Goal: Check status: Check status

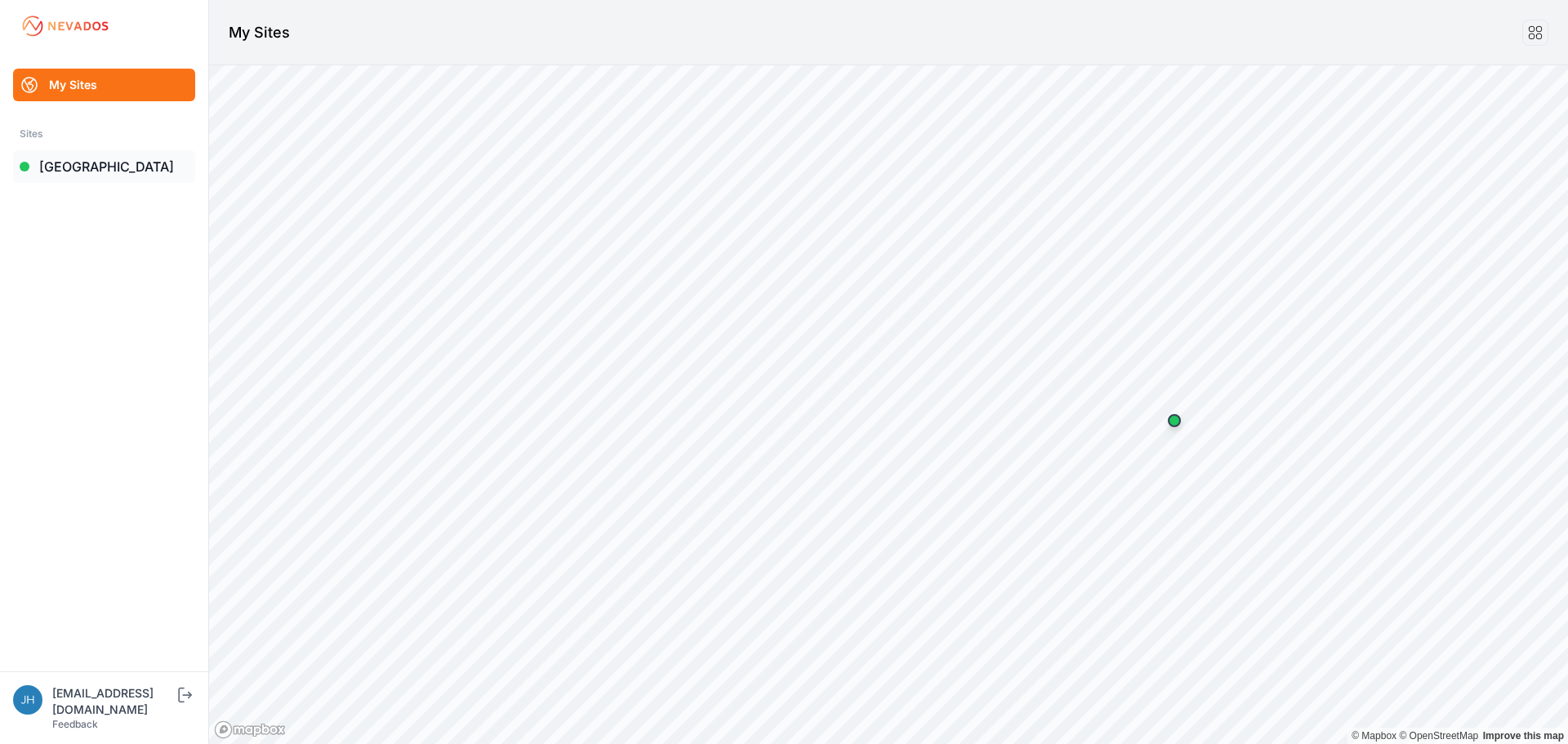
click at [92, 164] on link "[GEOGRAPHIC_DATA]" at bounding box center [103, 166] width 182 height 32
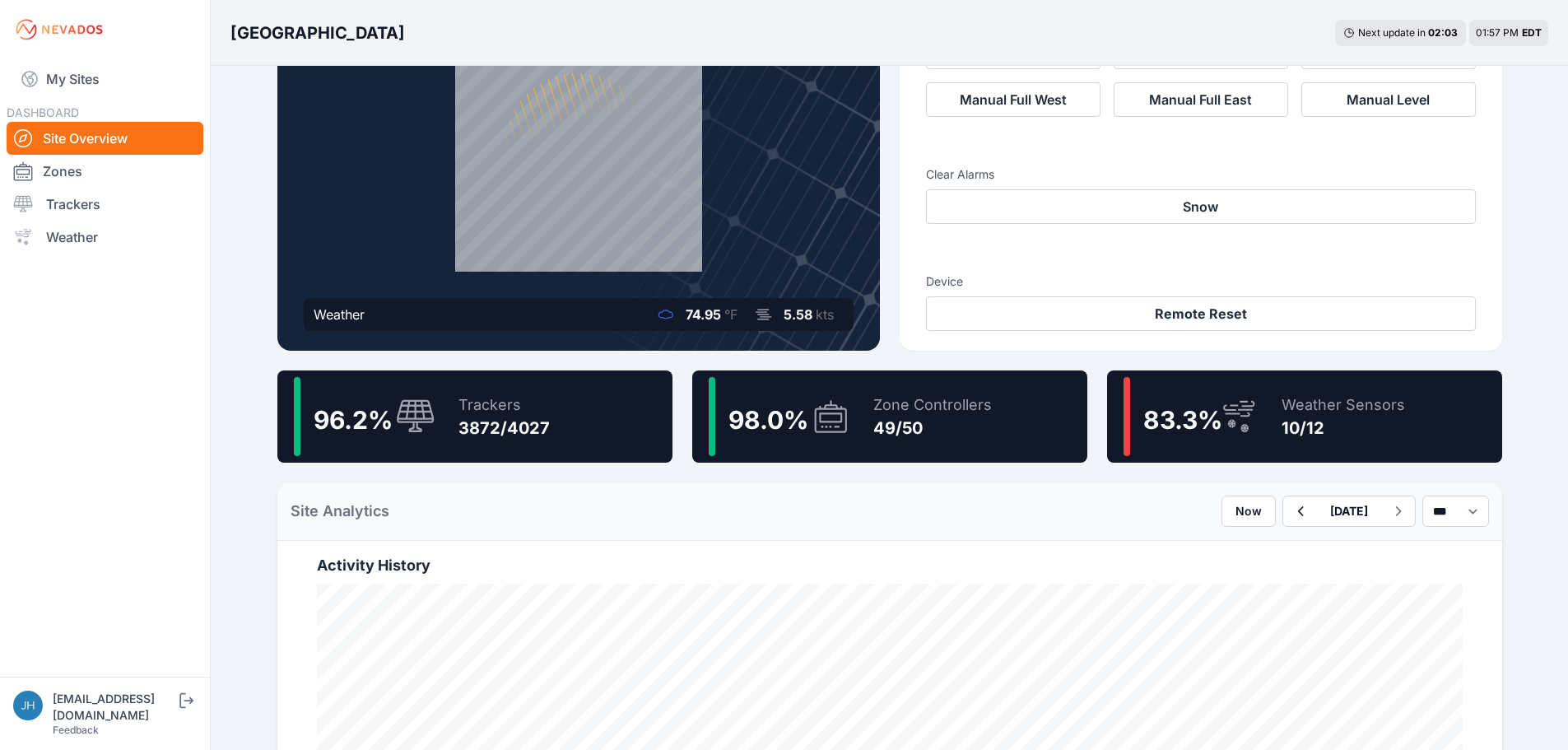
scroll to position [164, 0]
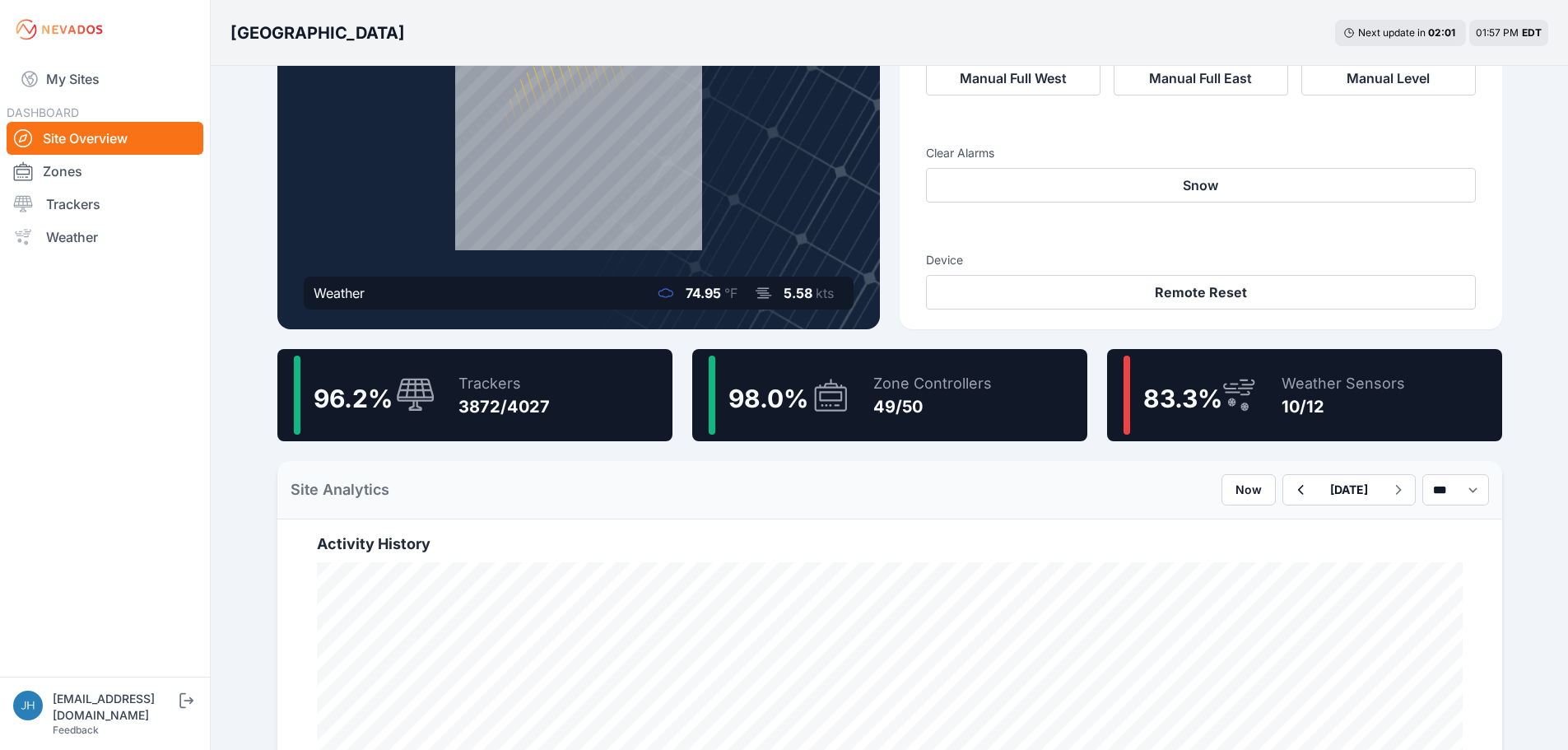
click at [1286, 375] on div "Weather Sensors" at bounding box center [1343, 383] width 124 height 23
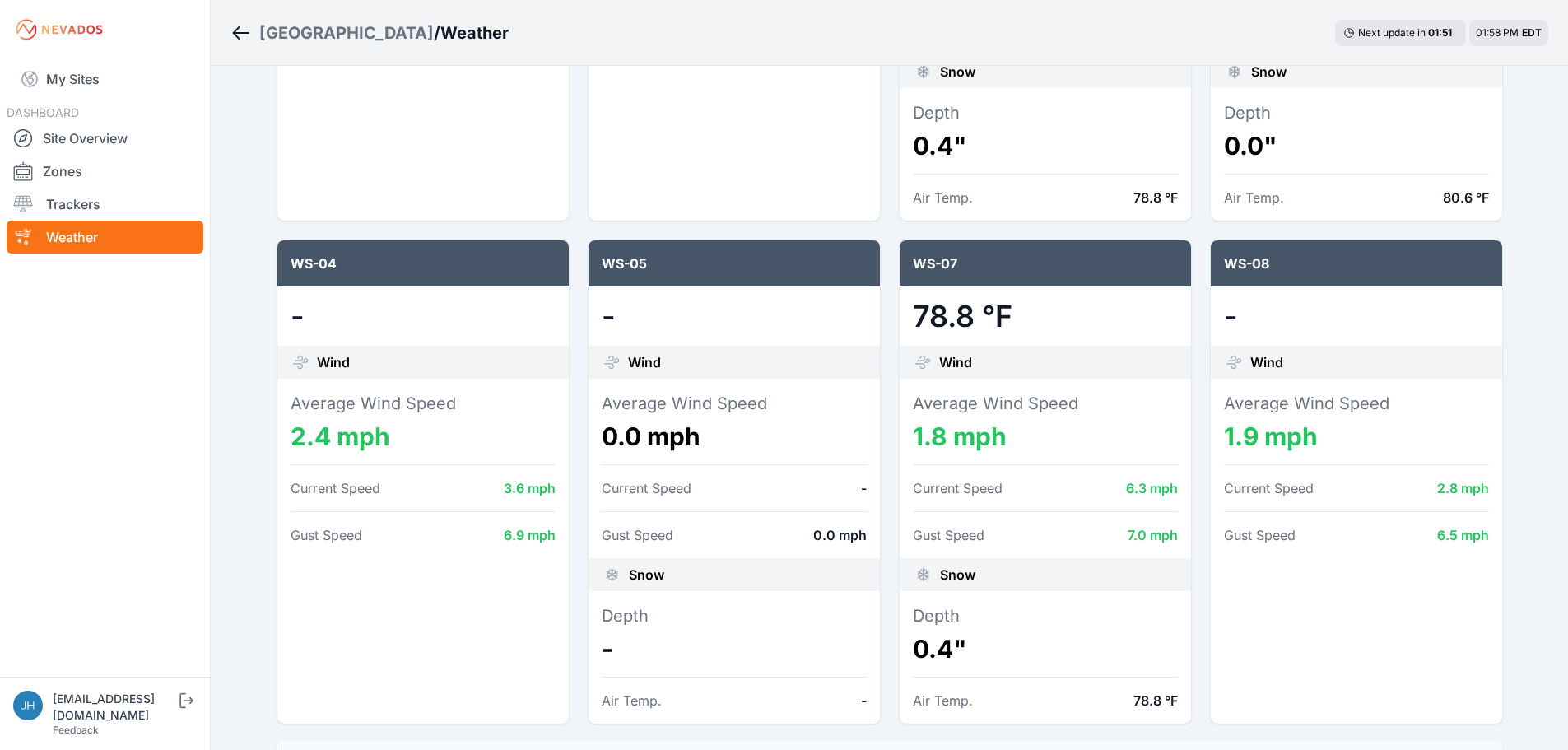
scroll to position [576, 0]
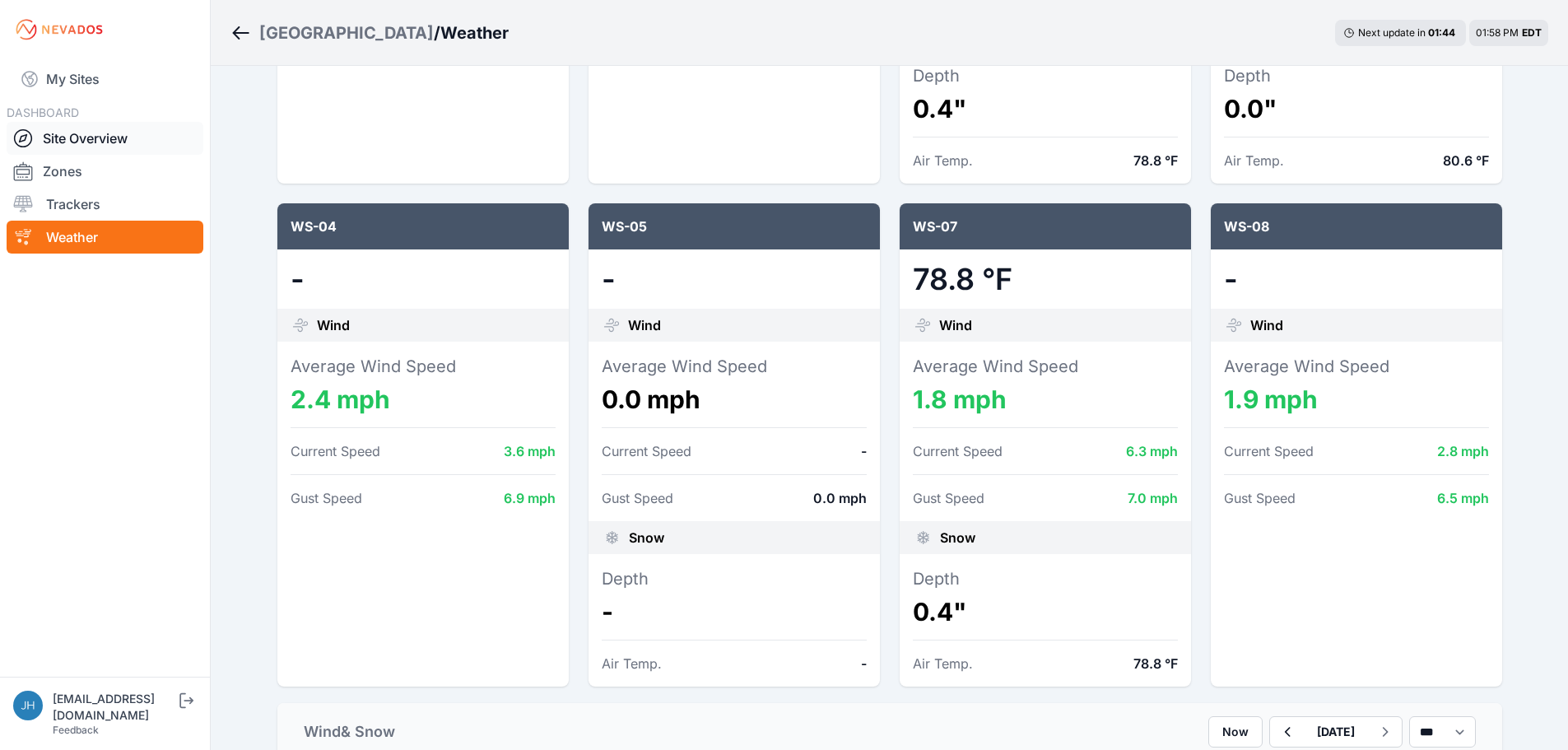
click at [82, 137] on link "Site Overview" at bounding box center [105, 138] width 197 height 33
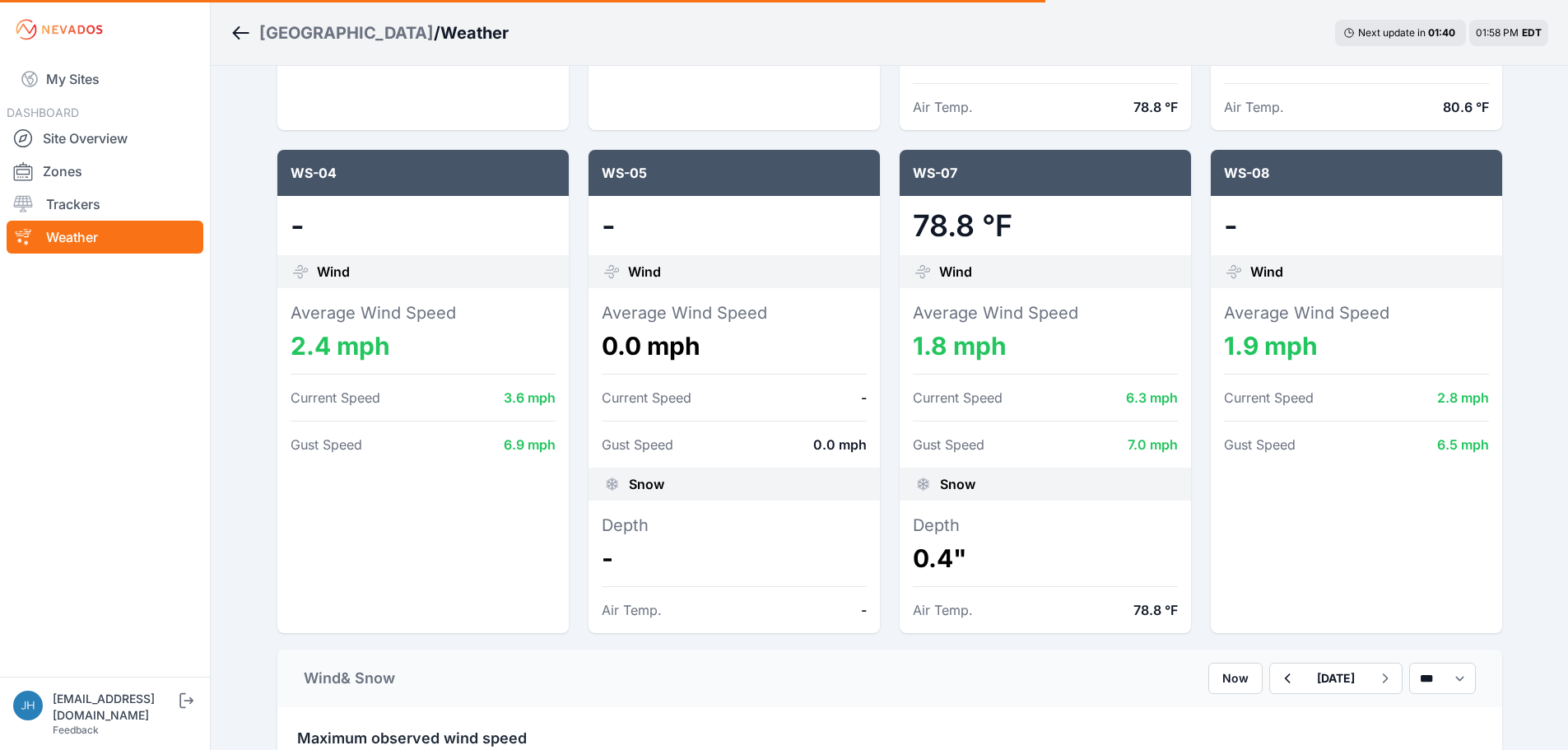
scroll to position [658, 0]
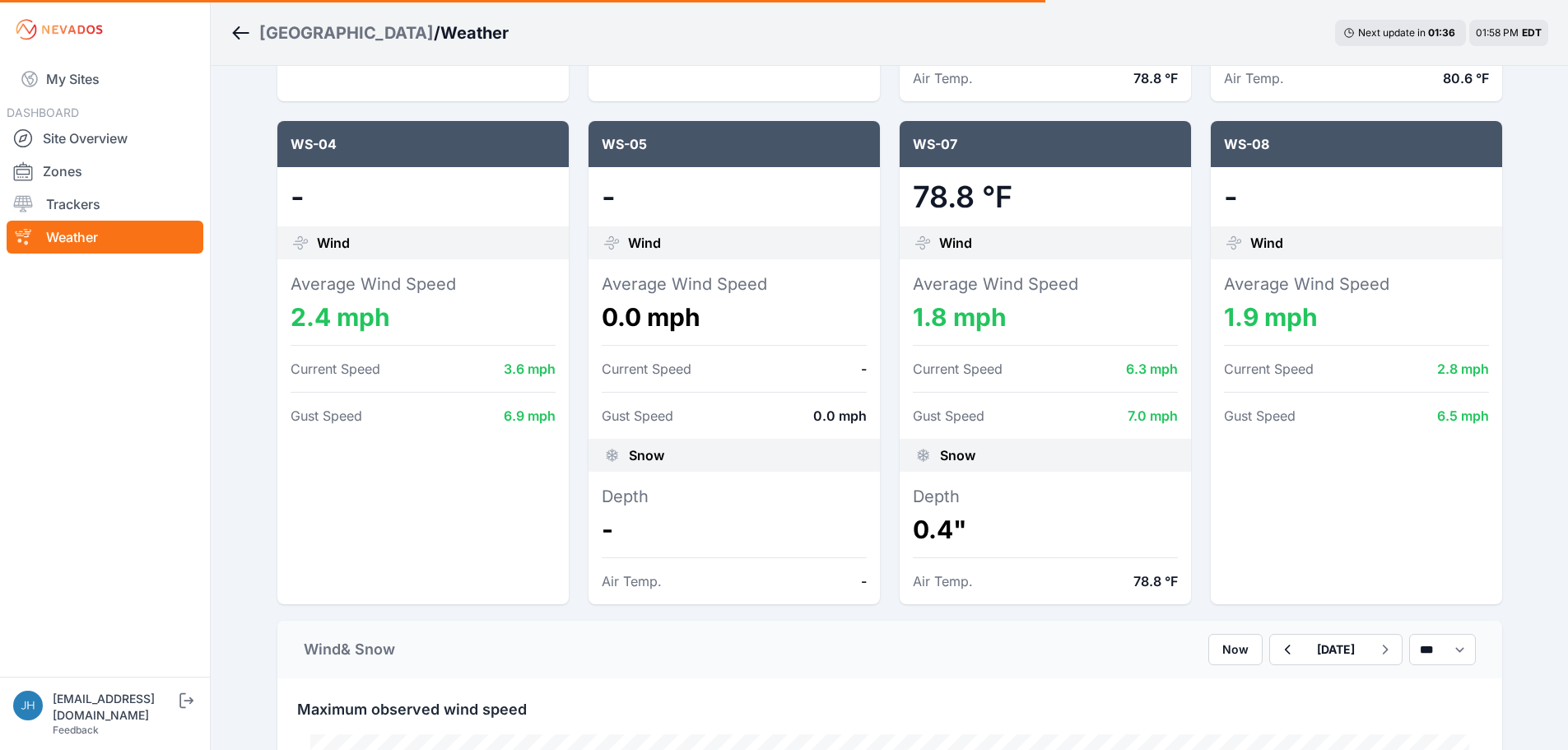
click at [237, 30] on icon "Breadcrumb" at bounding box center [237, 33] width 7 height 13
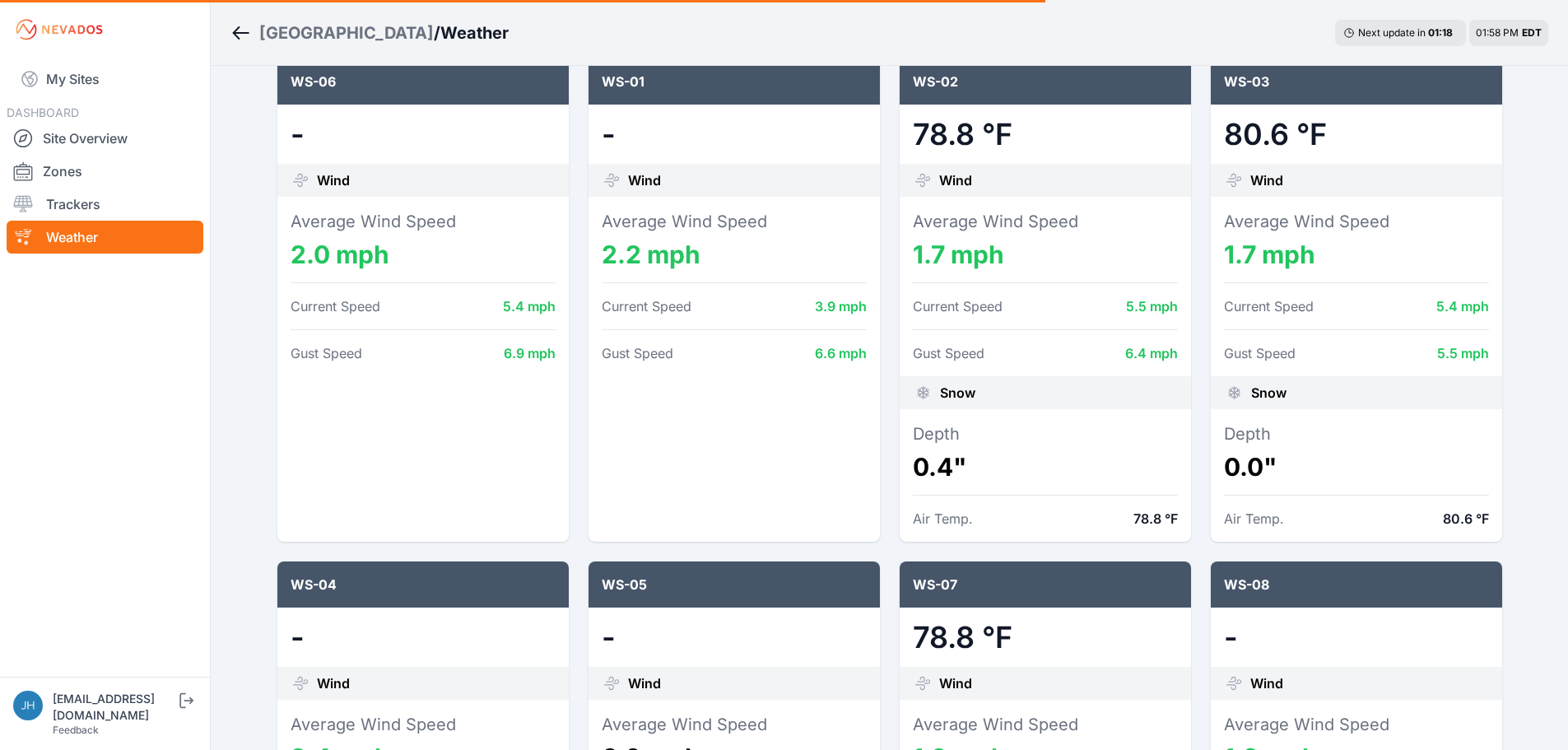
scroll to position [247, 0]
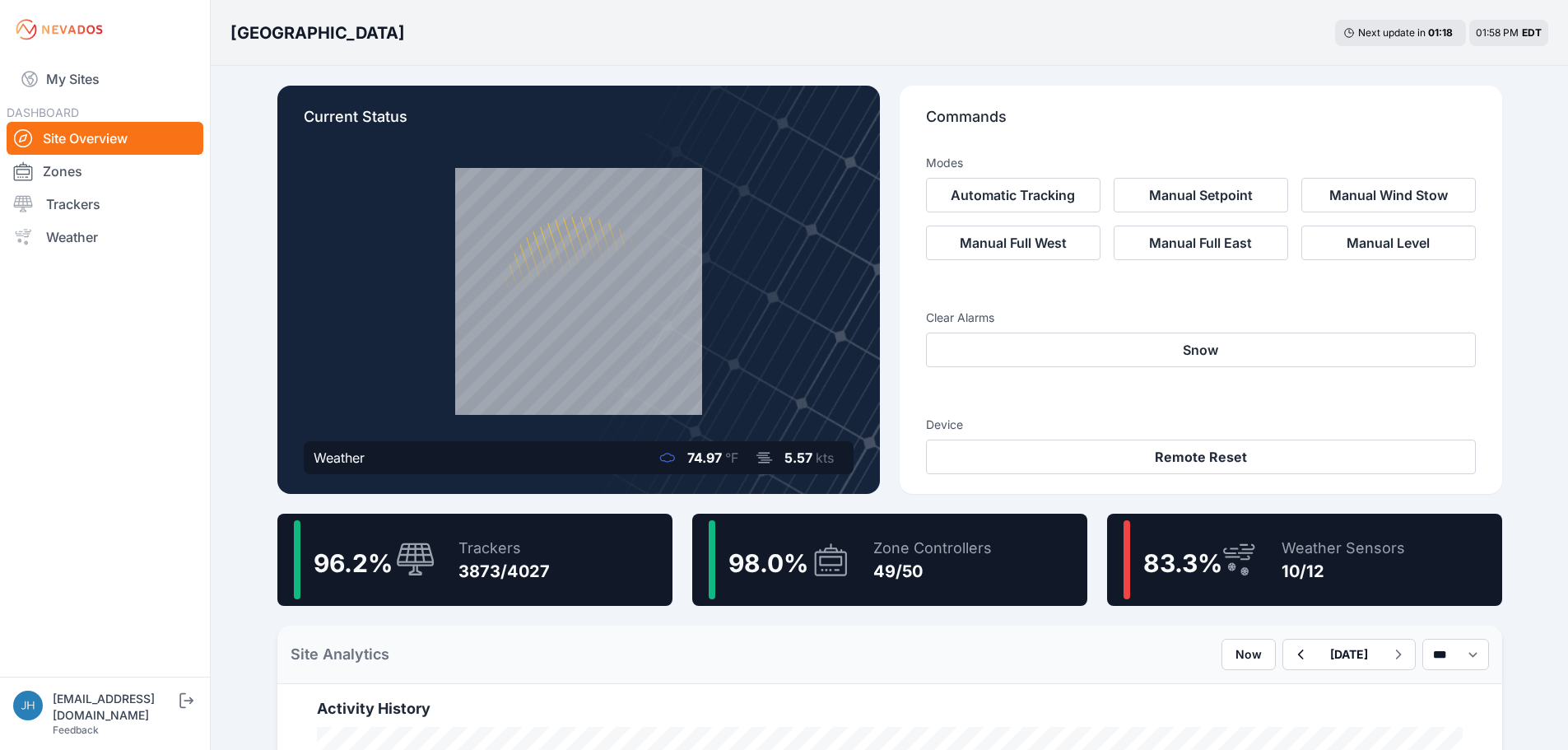
scroll to position [164, 0]
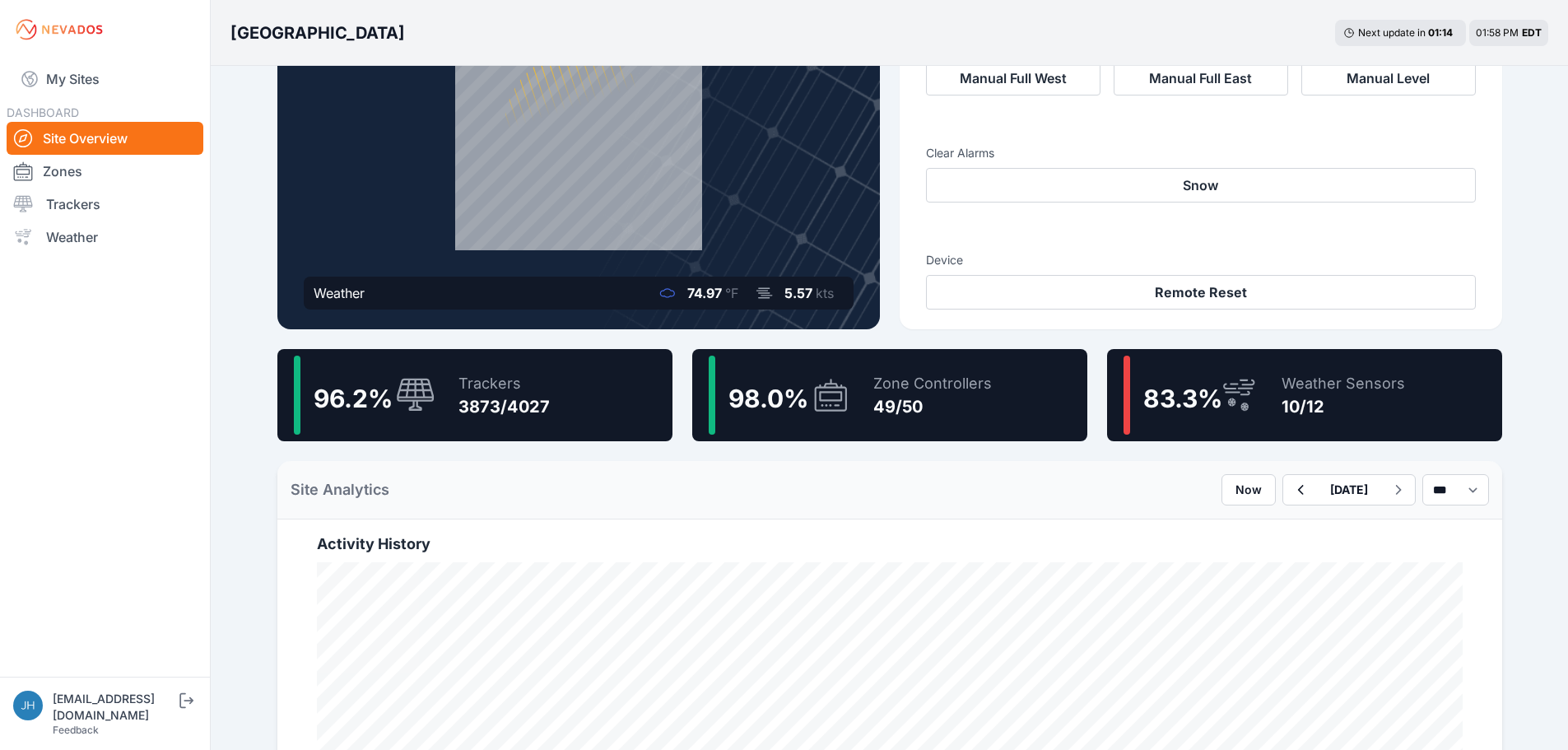
click at [1249, 391] on icon at bounding box center [1239, 395] width 40 height 38
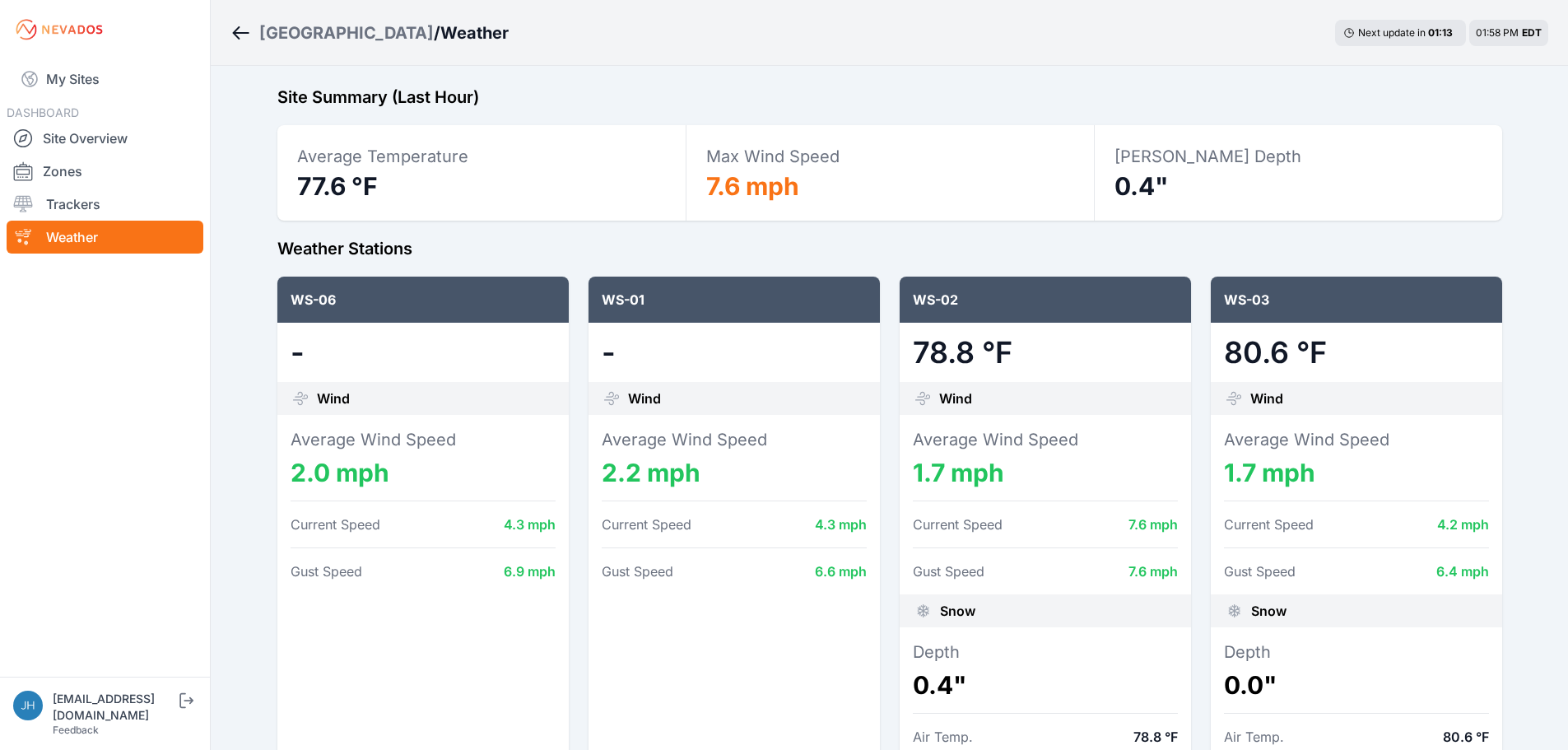
click at [1250, 390] on span "Wind" at bounding box center [1266, 398] width 33 height 20
click at [234, 33] on icon "Breadcrumb" at bounding box center [237, 33] width 7 height 13
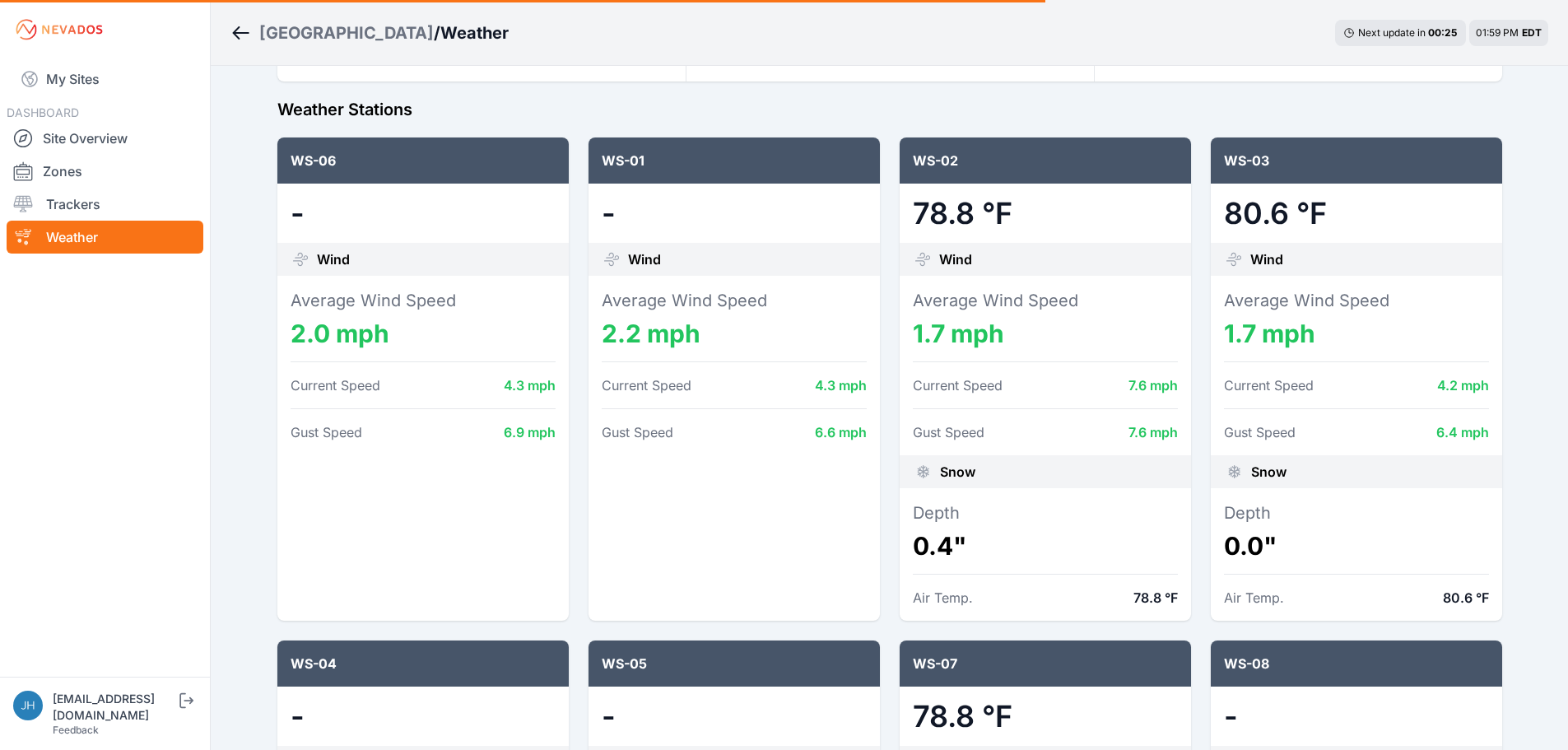
scroll to position [164, 0]
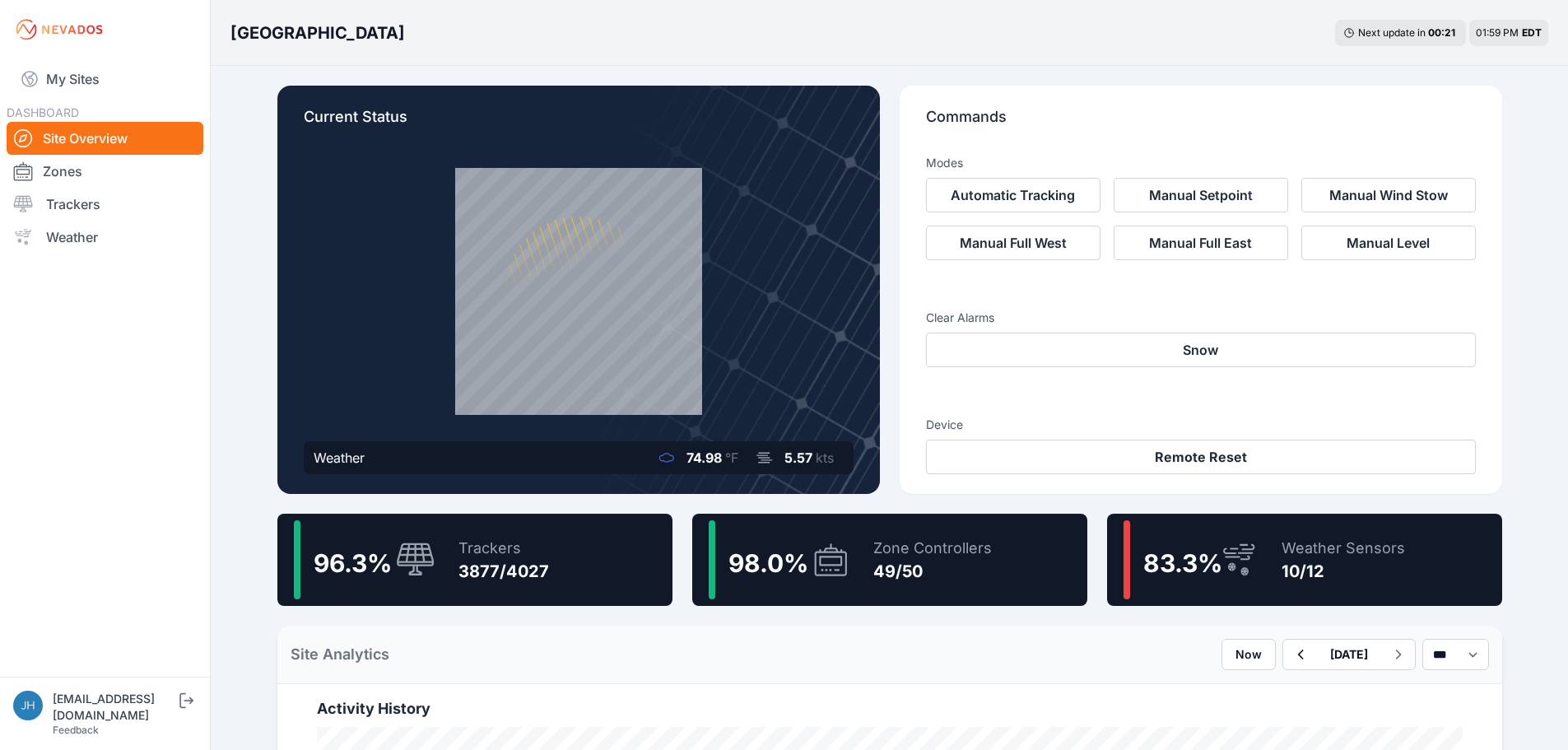
click at [1235, 553] on icon at bounding box center [1230, 550] width 13 height 7
click at [1199, 553] on span "83.3 %" at bounding box center [1182, 563] width 79 height 30
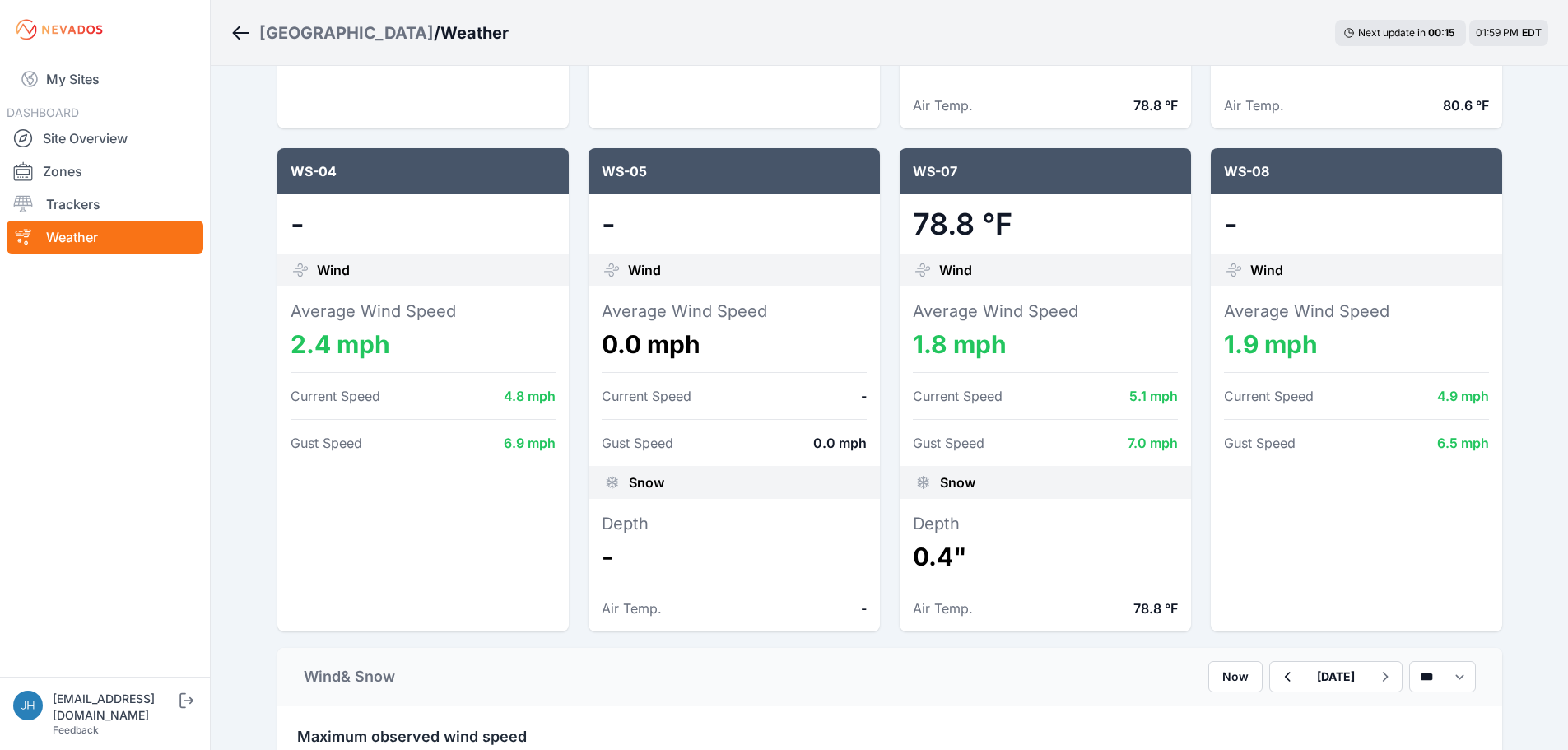
scroll to position [658, 0]
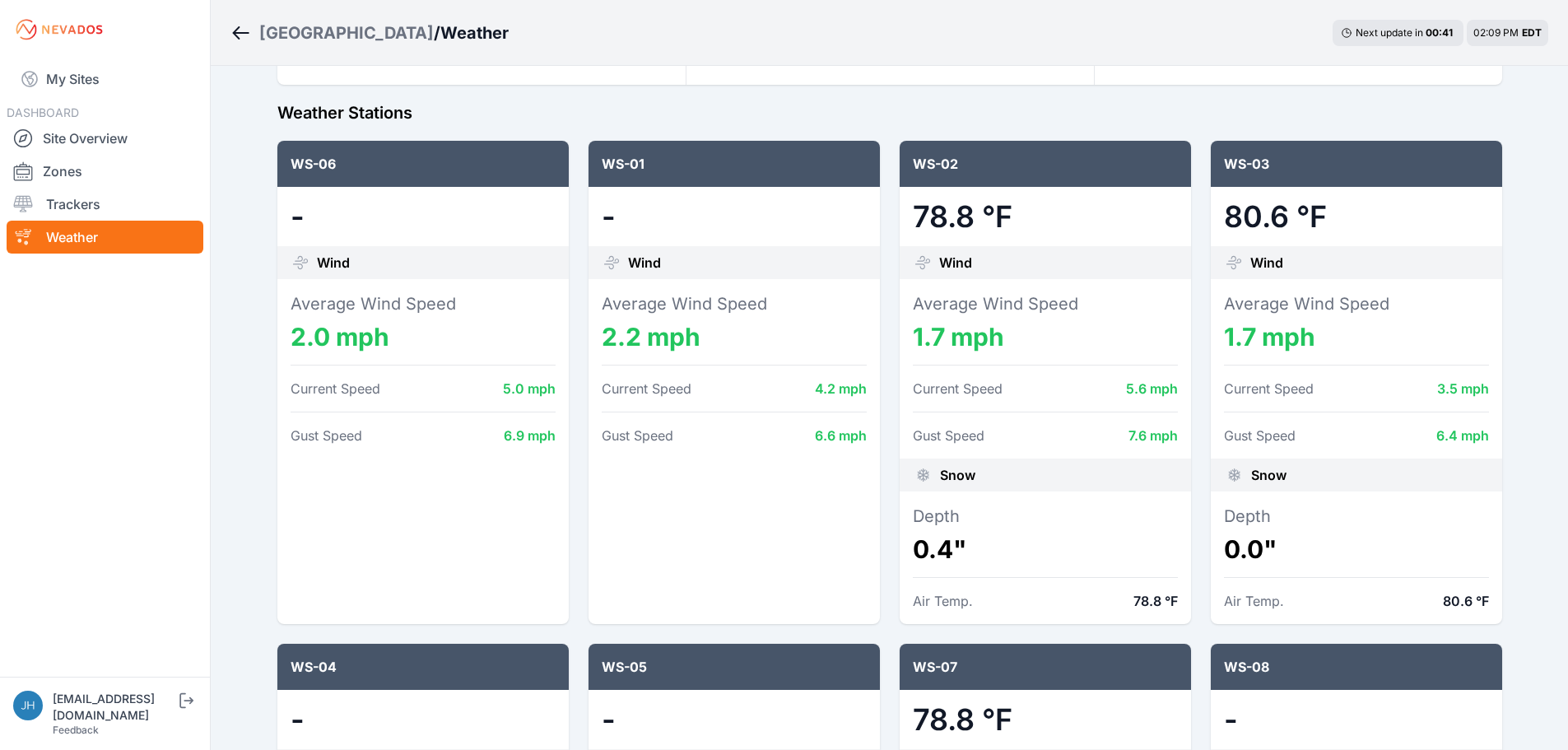
scroll to position [164, 0]
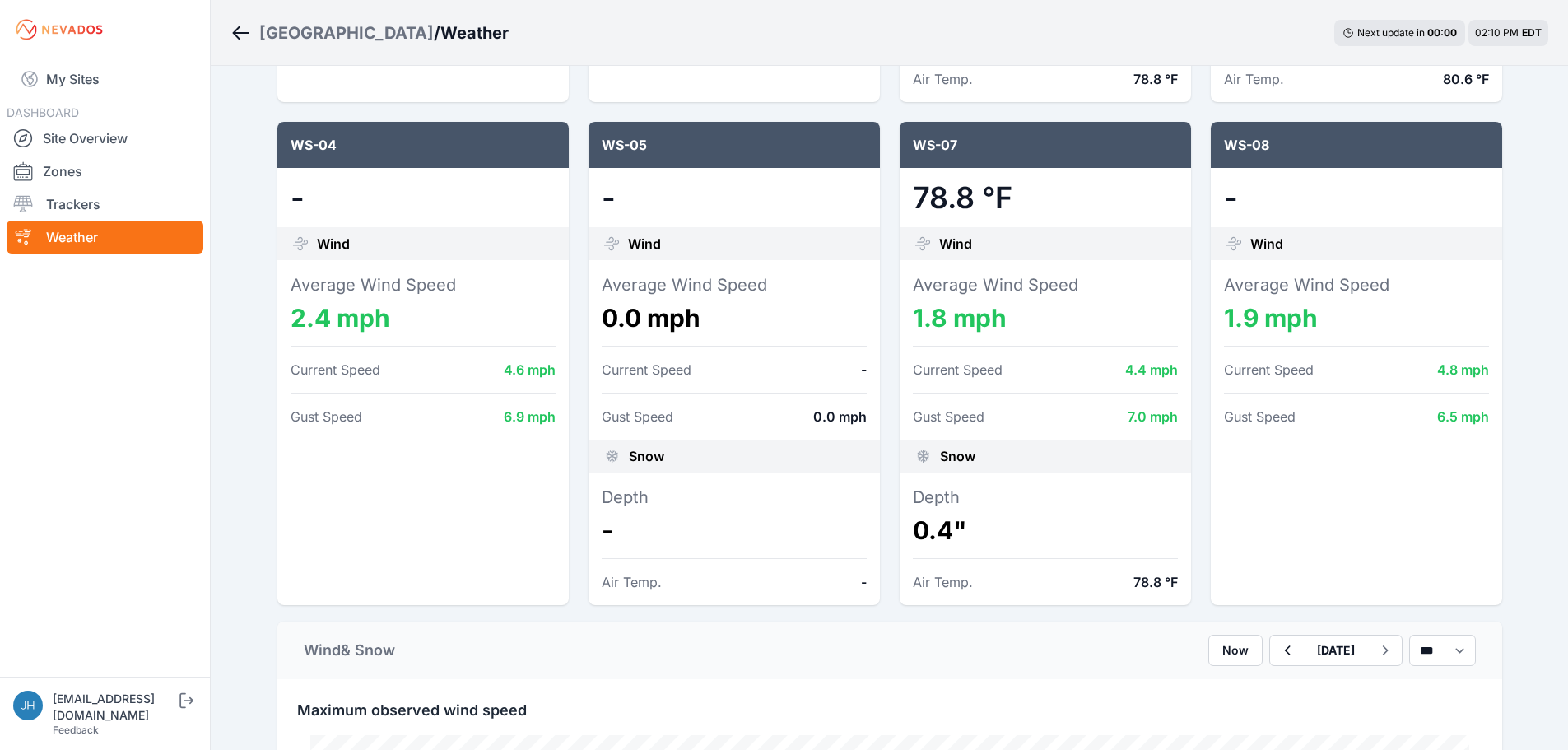
scroll to position [658, 0]
click at [59, 136] on link "Site Overview" at bounding box center [105, 138] width 197 height 33
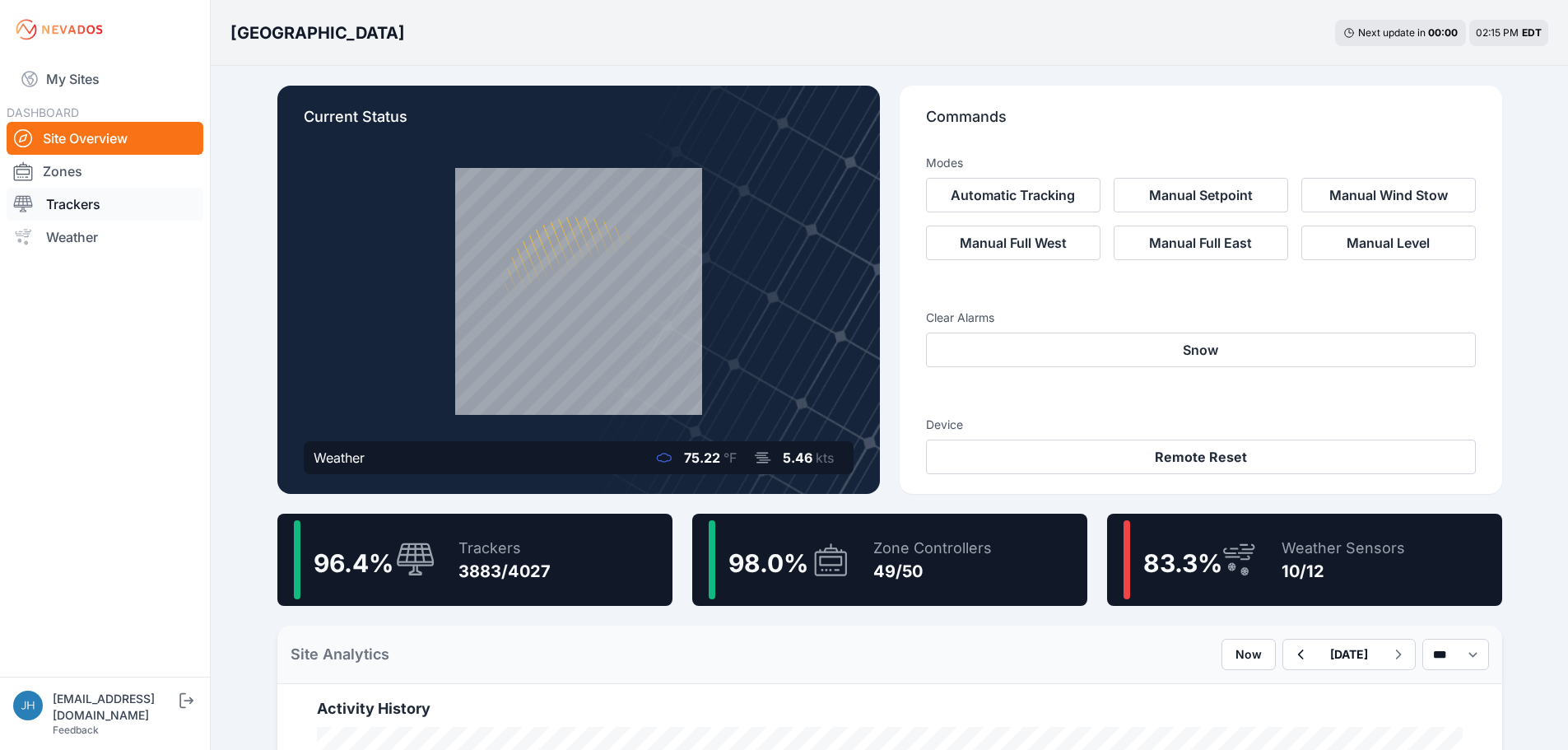
click at [65, 208] on link "Trackers" at bounding box center [105, 204] width 197 height 33
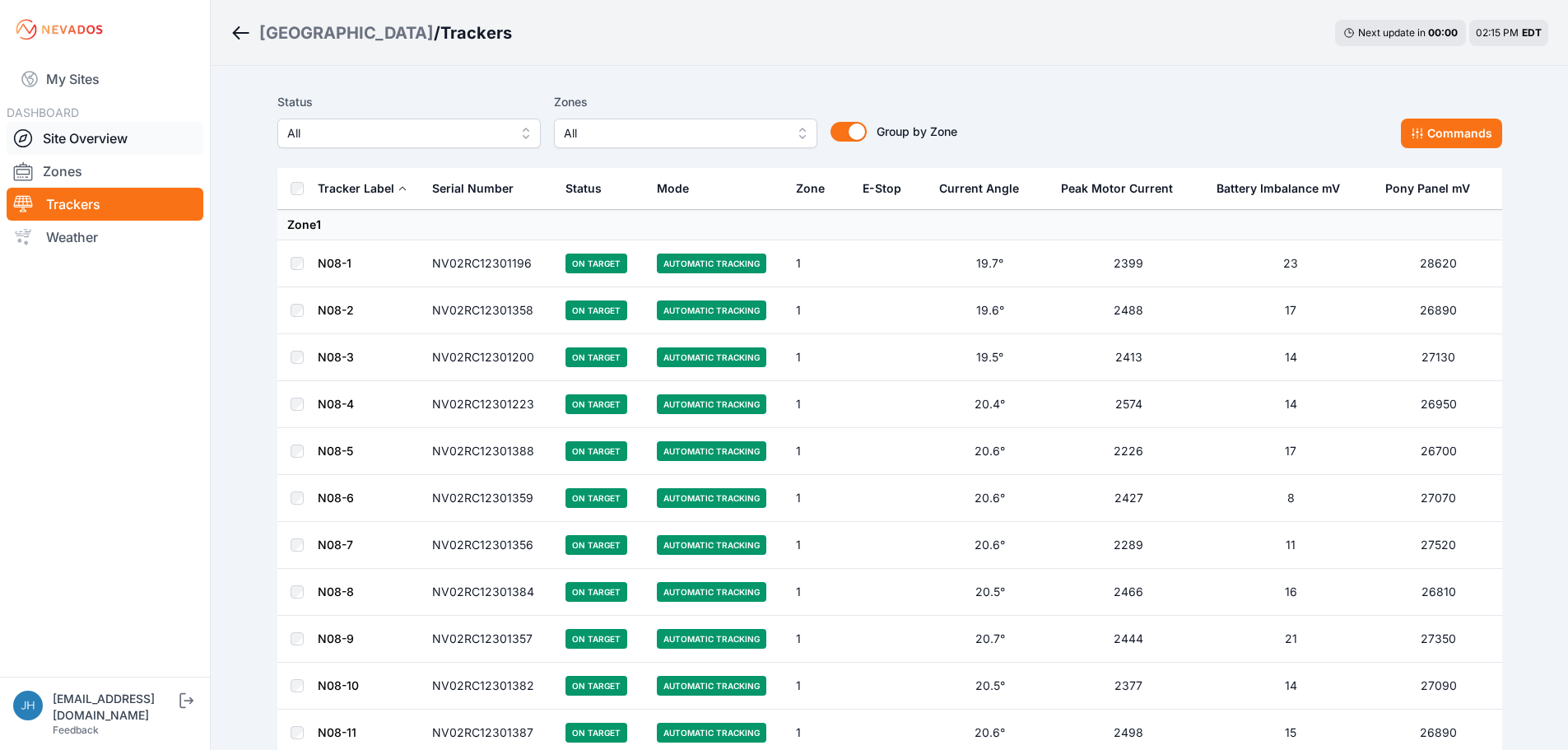
click at [79, 135] on link "Site Overview" at bounding box center [105, 138] width 197 height 33
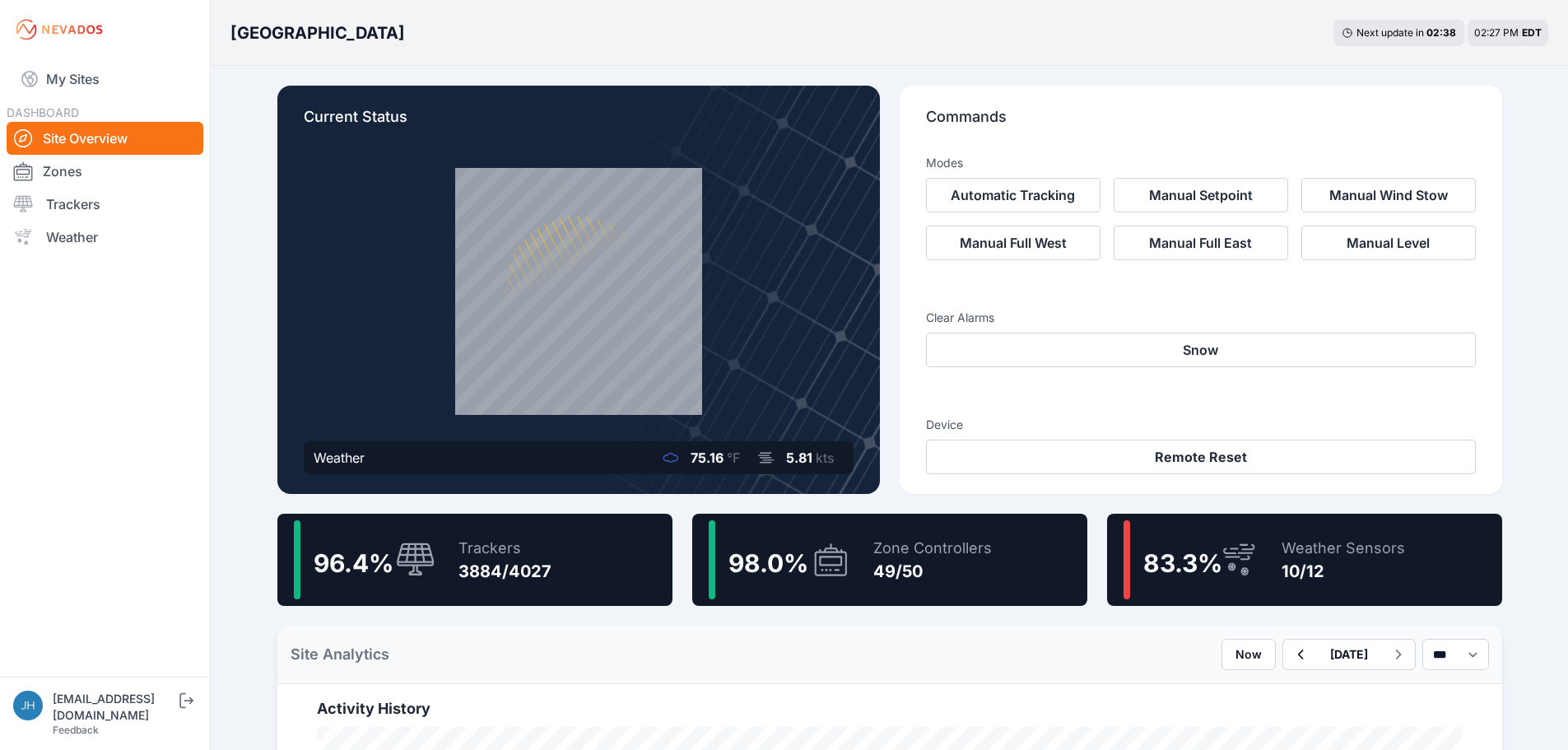
click at [1303, 565] on div "10/12" at bounding box center [1343, 571] width 124 height 23
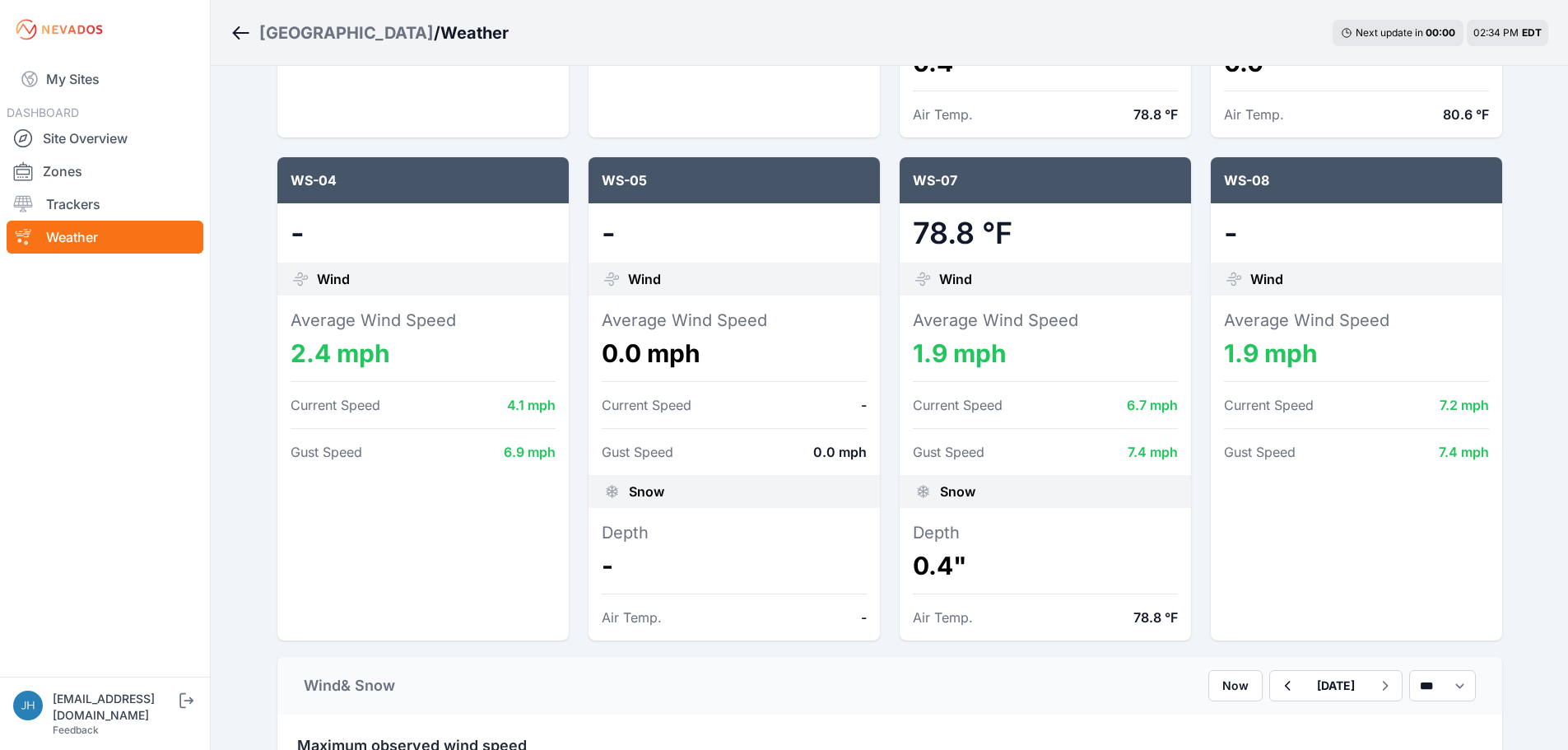
scroll to position [658, 0]
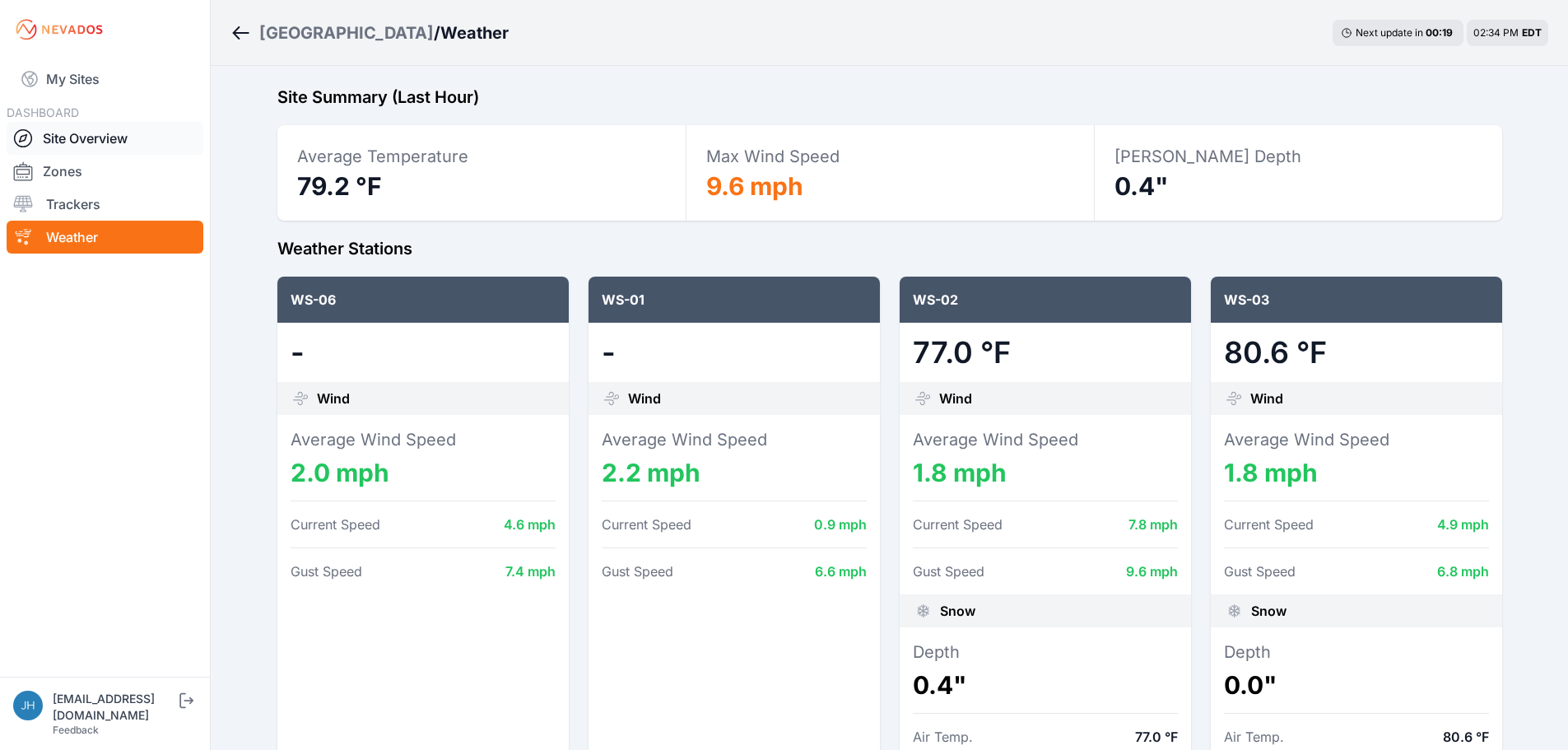
click at [91, 137] on link "Site Overview" at bounding box center [105, 138] width 197 height 33
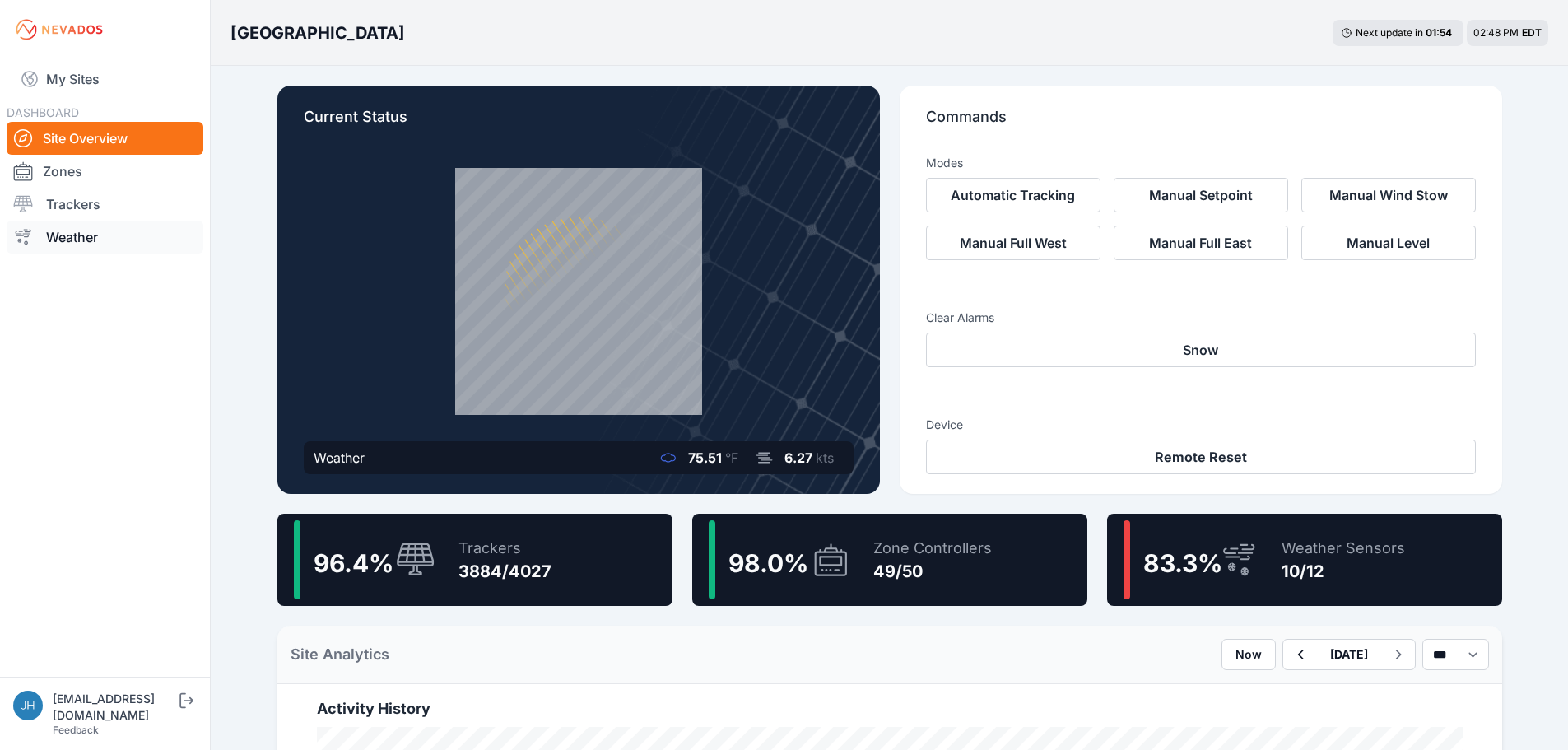
click at [60, 230] on link "Weather" at bounding box center [105, 236] width 197 height 33
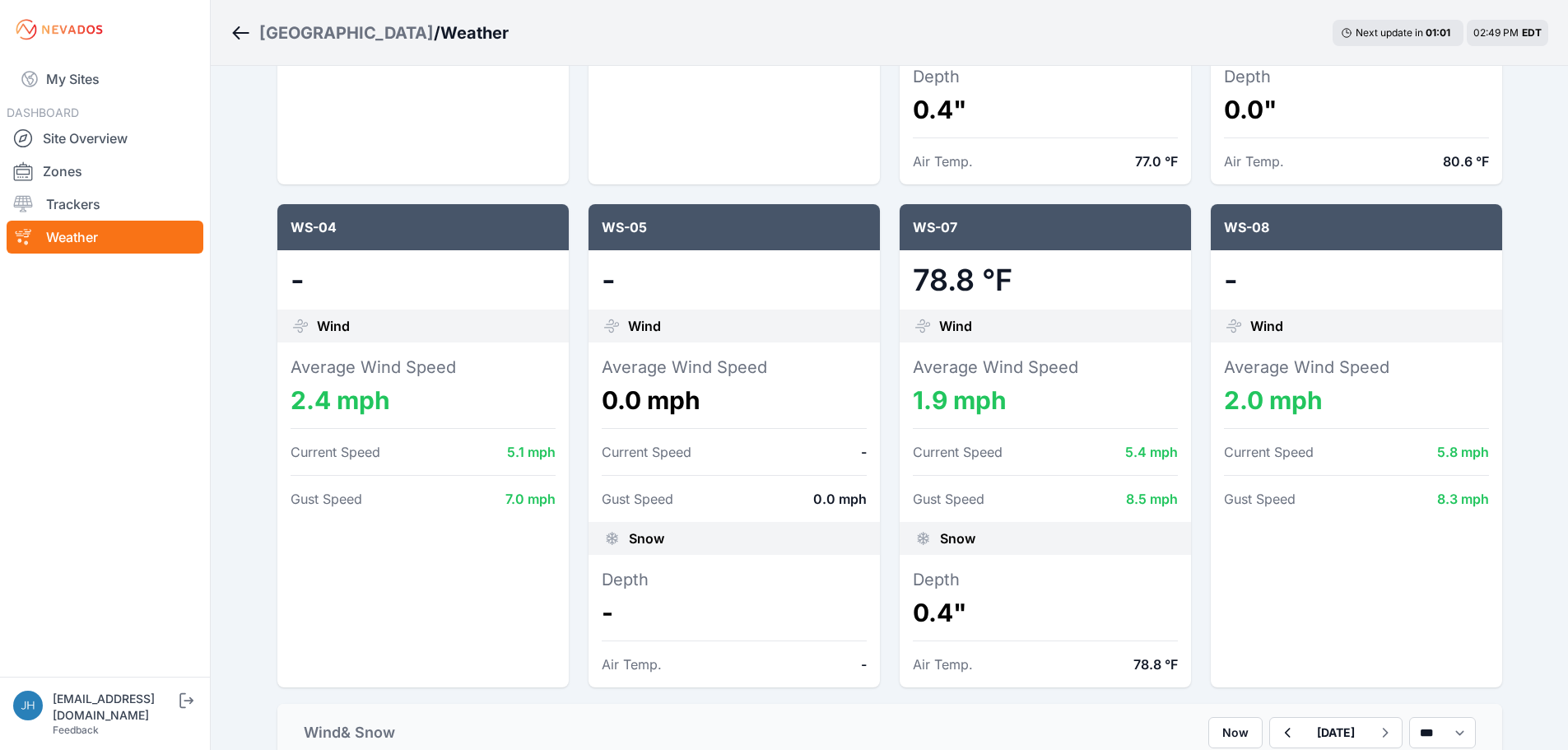
scroll to position [576, 0]
